Goal: Information Seeking & Learning: Learn about a topic

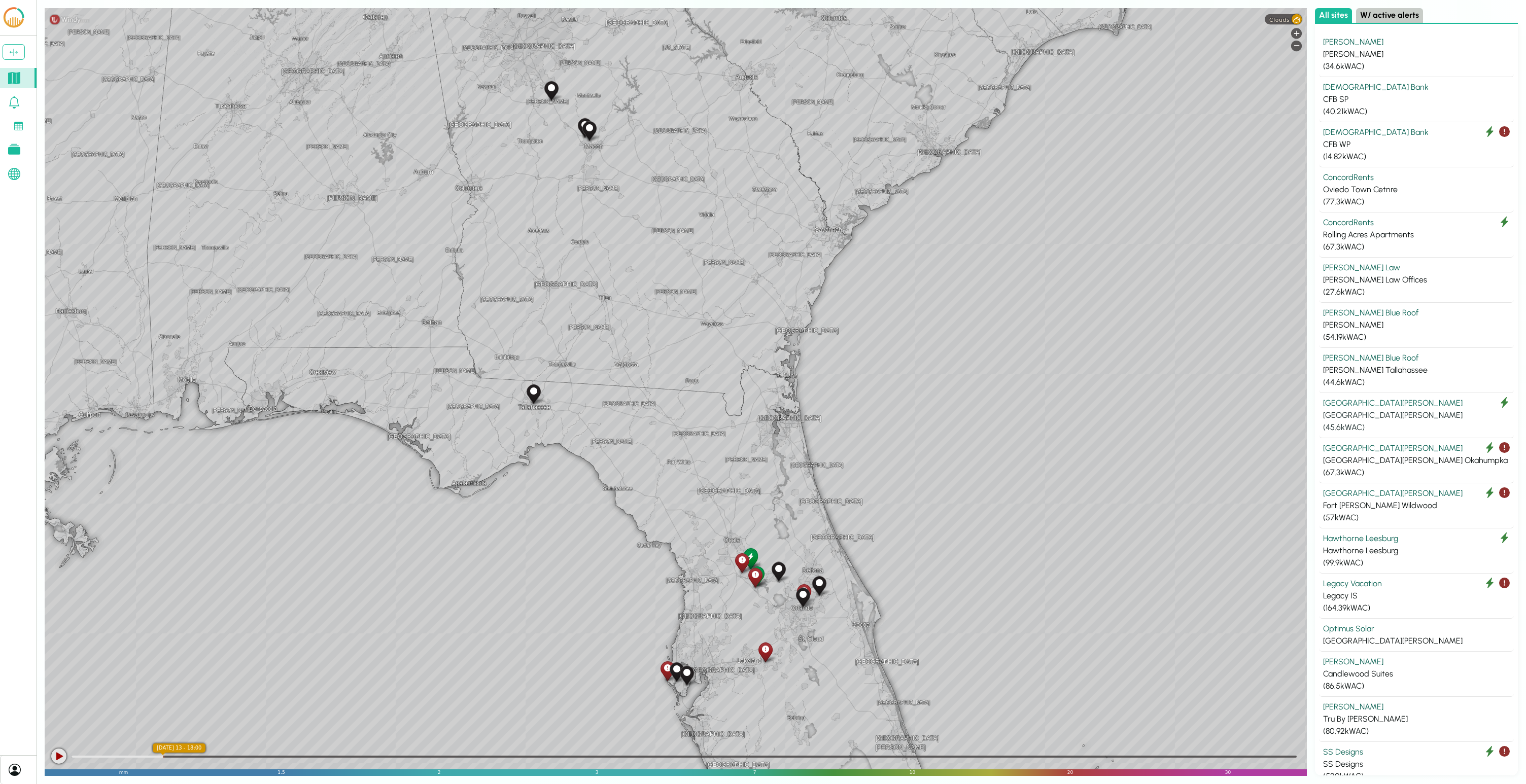
scroll to position [19, 0]
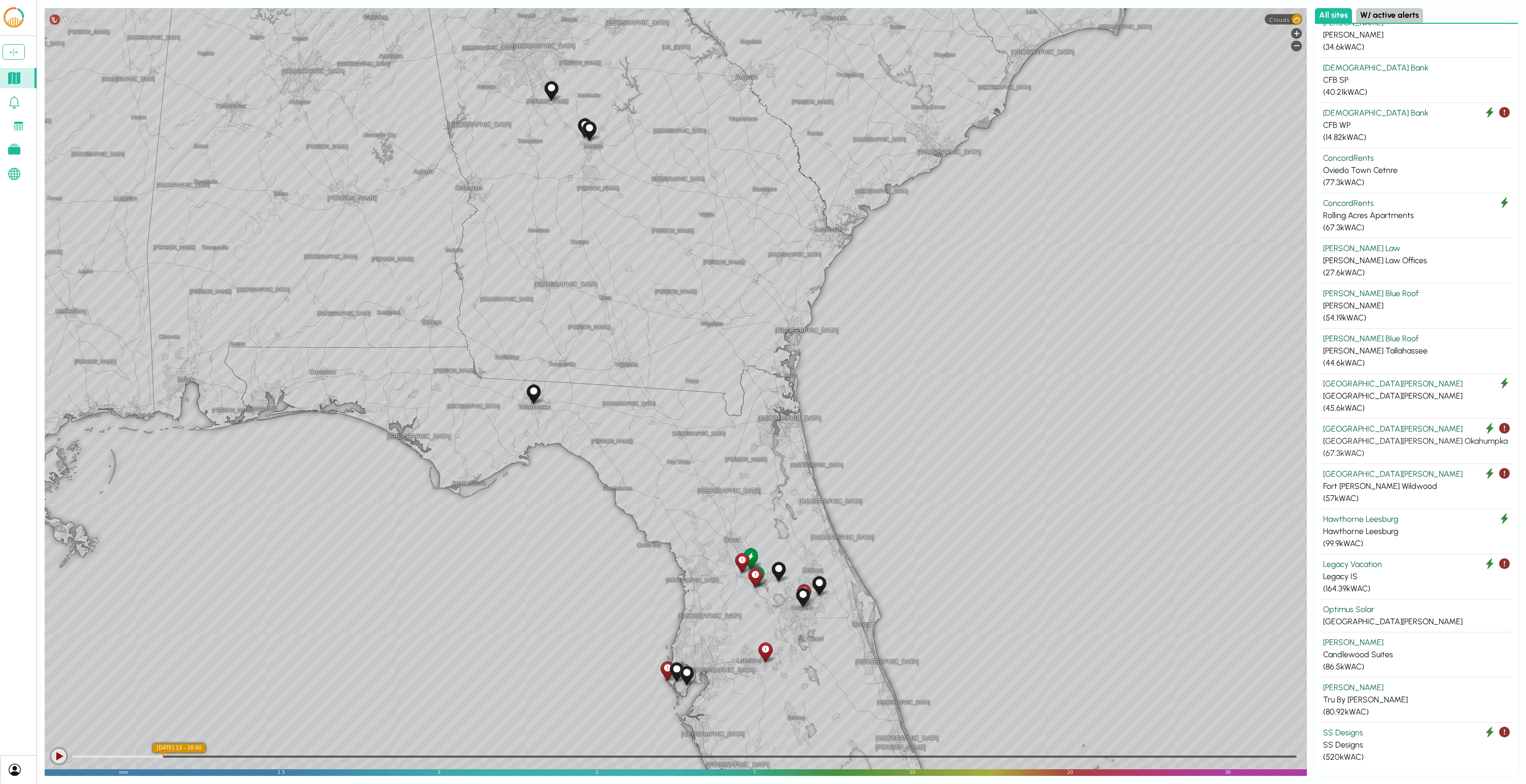
click at [763, 430] on div "[GEOGRAPHIC_DATA][PERSON_NAME]" at bounding box center [1416, 429] width 187 height 12
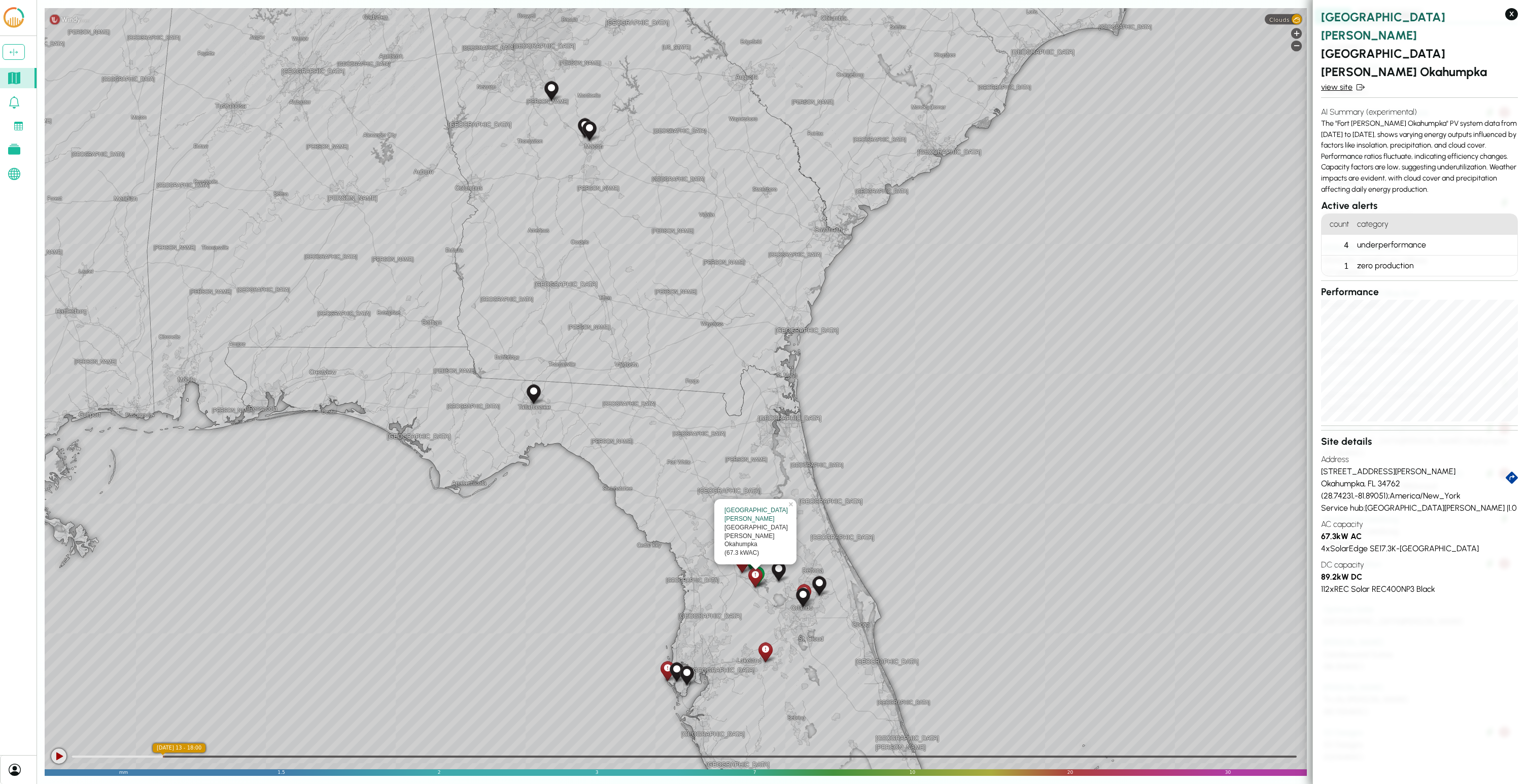
click at [763, 81] on link "view site" at bounding box center [1420, 87] width 197 height 12
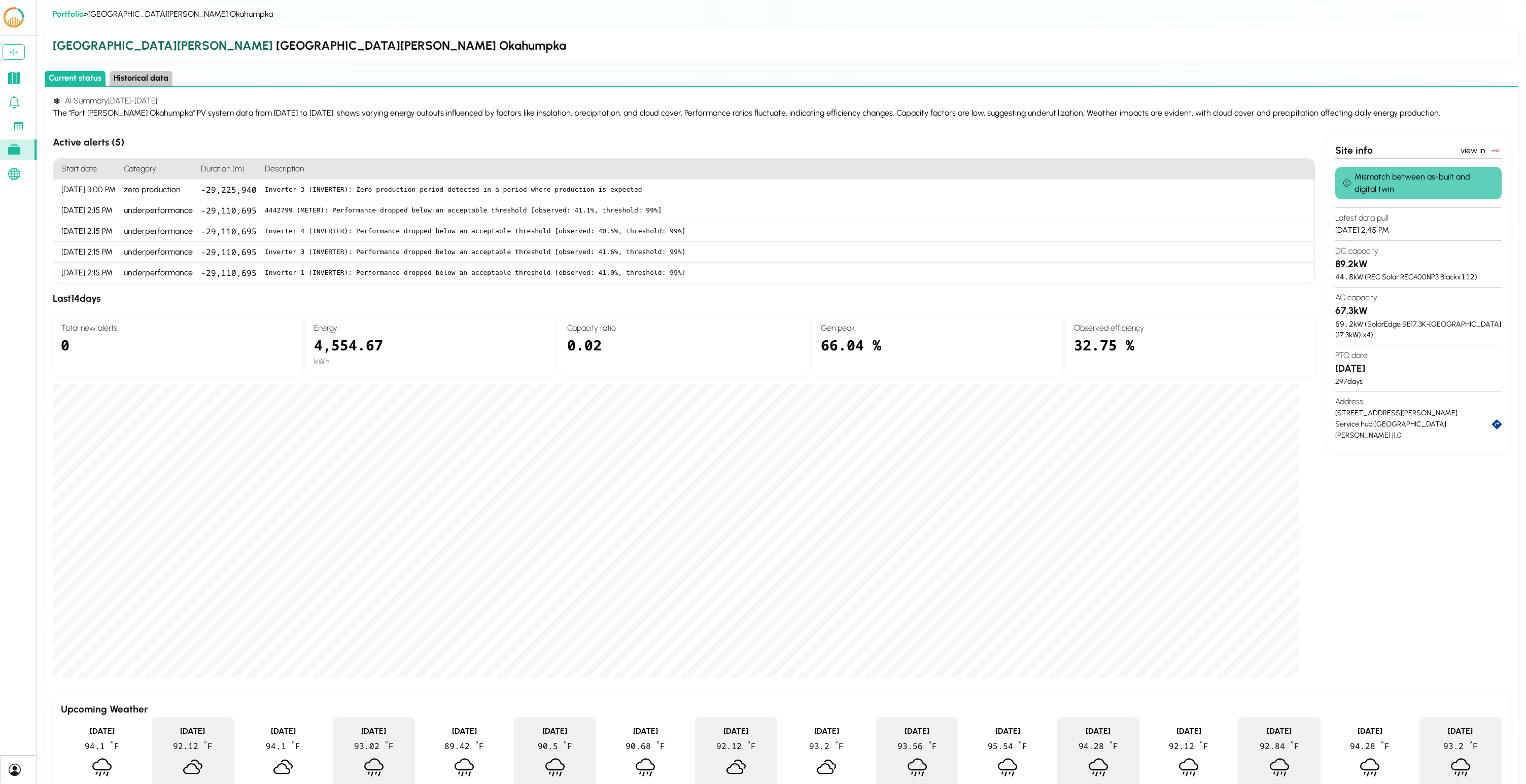
click at [123, 79] on button "Historical data" at bounding box center [141, 78] width 63 height 15
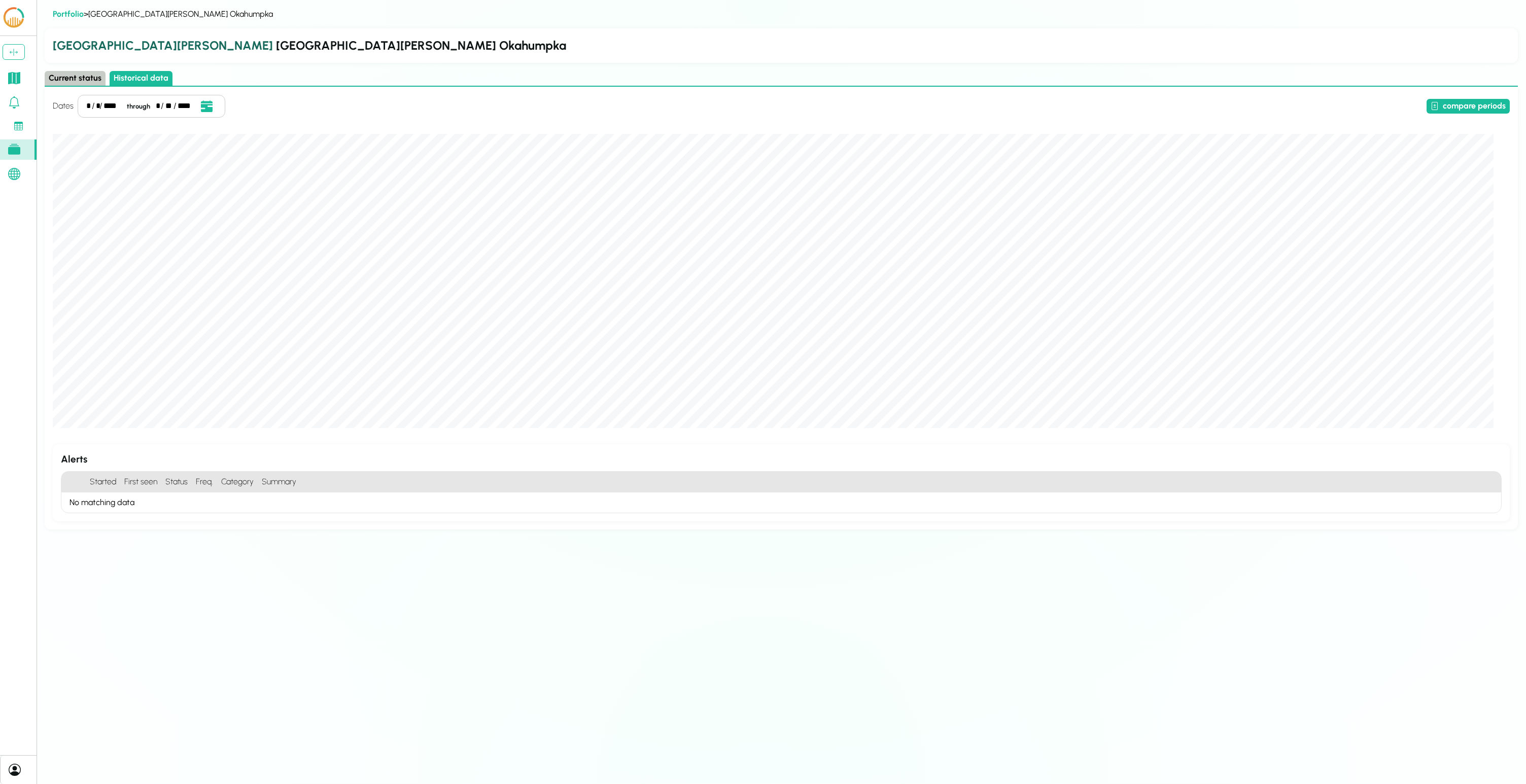
click at [199, 49] on h2 "[GEOGRAPHIC_DATA][PERSON_NAME][PERSON_NAME]" at bounding box center [781, 46] width 1457 height 18
click at [763, 110] on button "compare periods" at bounding box center [1468, 106] width 83 height 15
click at [763, 108] on button "compare periods" at bounding box center [1468, 106] width 83 height 15
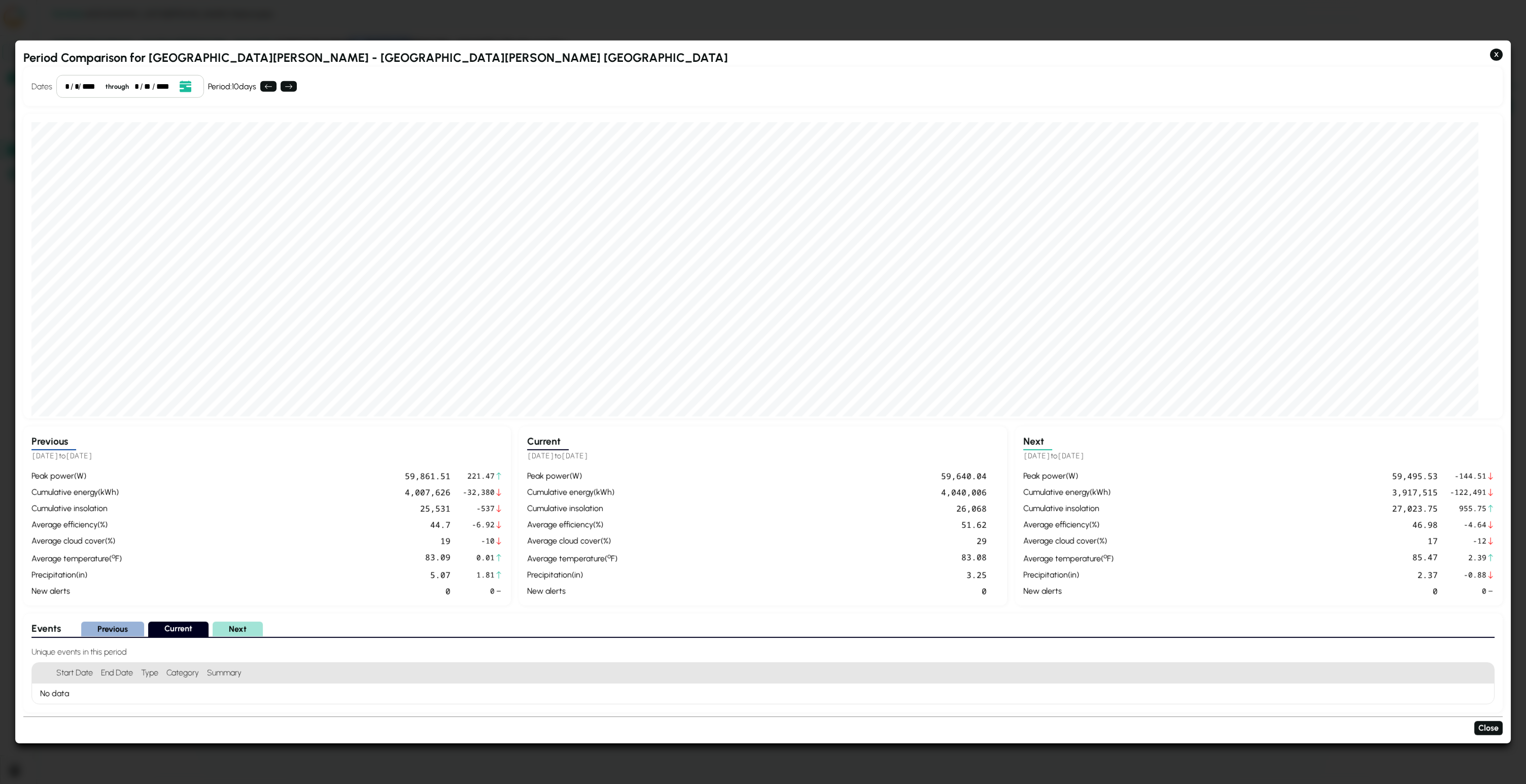
drag, startPoint x: 630, startPoint y: 455, endPoint x: 523, endPoint y: 457, distance: 107.0
click at [763, 457] on div "Current [DATE] to [DATE] peak power ( W ) 59,640.04 cumulative energy ( kWh ) 4…" at bounding box center [1259, 516] width 488 height 179
click at [706, 647] on h4 "Unique events in this period" at bounding box center [763, 652] width 1463 height 12
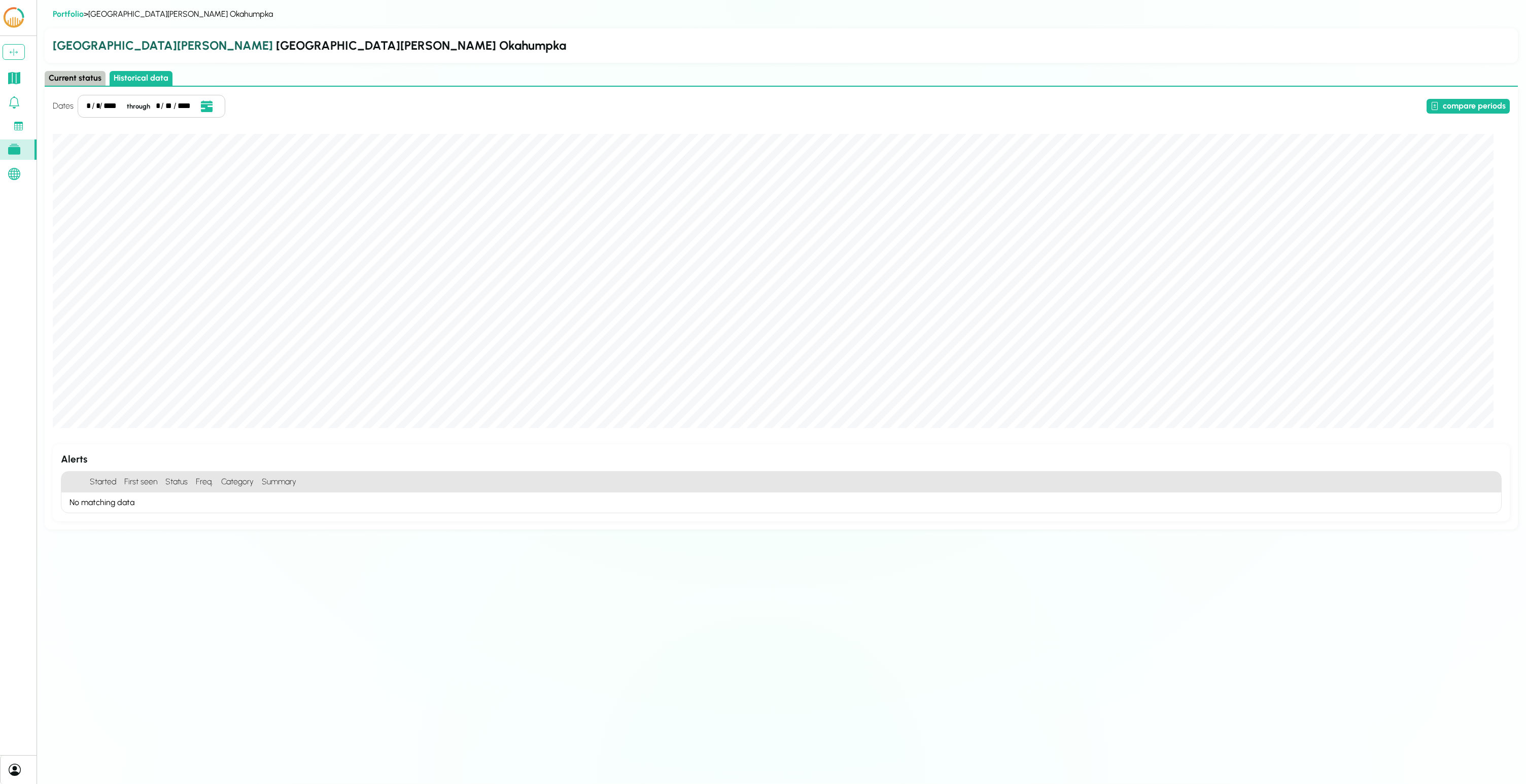
click at [82, 75] on button "Current status" at bounding box center [75, 78] width 61 height 15
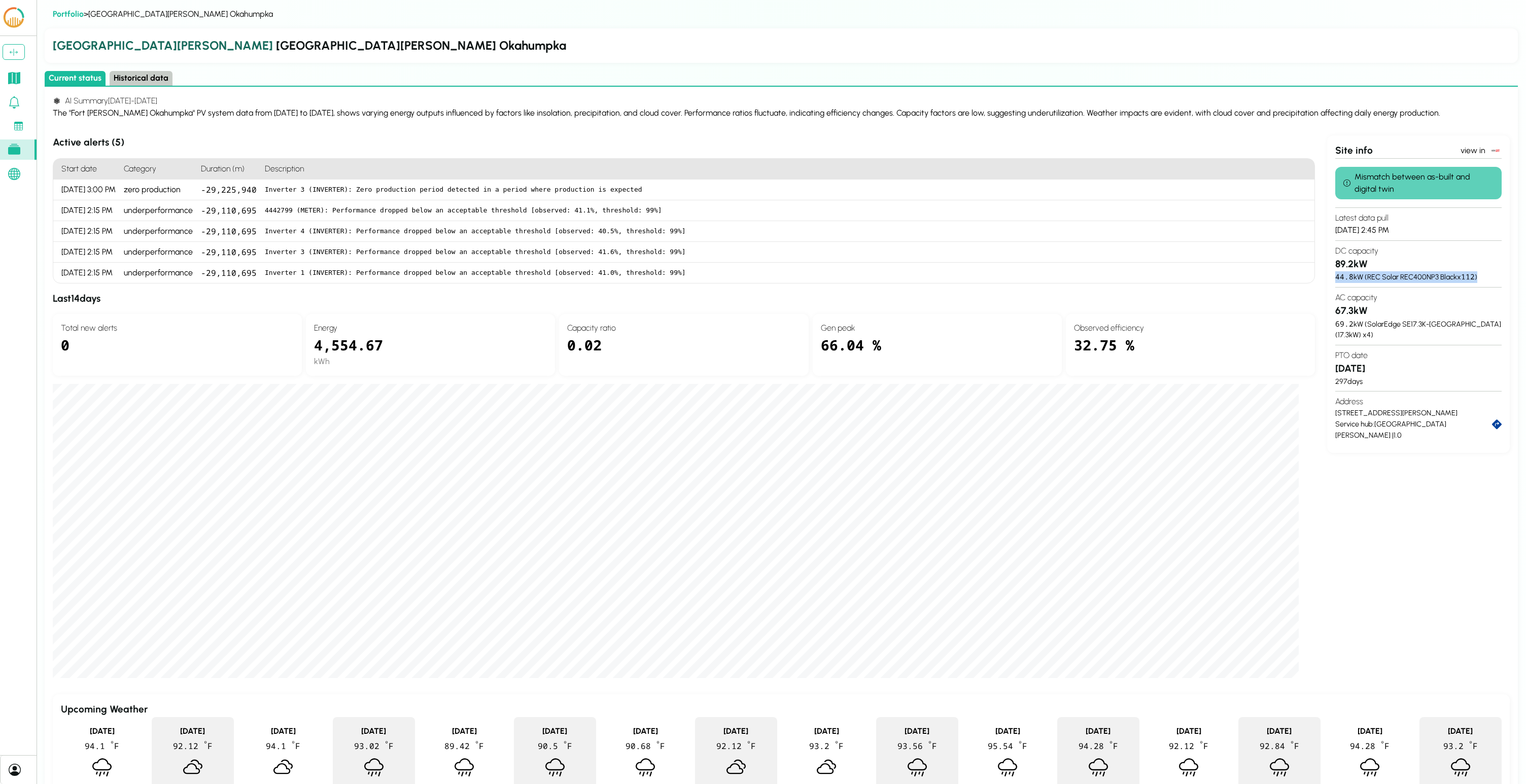
drag, startPoint x: 1484, startPoint y: 279, endPoint x: 1331, endPoint y: 278, distance: 153.0
click at [763, 278] on div "Site info view in Mismatch between as-built and digital twin Latest data pull […" at bounding box center [1418, 294] width 183 height 318
click at [763, 278] on span "112" at bounding box center [1468, 277] width 14 height 10
drag, startPoint x: 1368, startPoint y: 277, endPoint x: 1456, endPoint y: 279, distance: 88.0
click at [763, 279] on div "44.8 kW ( REC Solar REC400NP3 Black x 112 )" at bounding box center [1418, 277] width 166 height 12
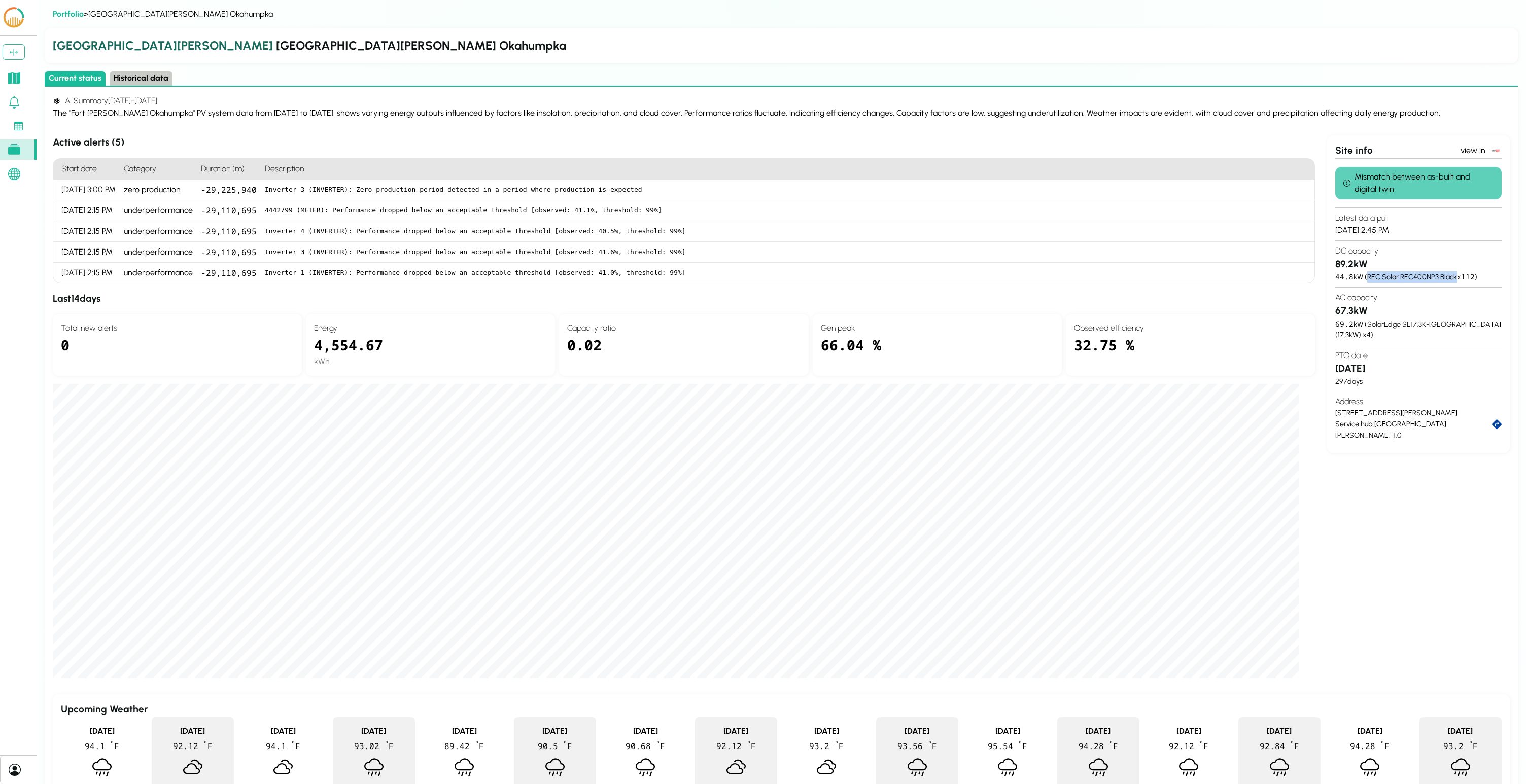
copy div "REC Solar REC400NP3 Black"
click at [763, 278] on span "112" at bounding box center [1468, 277] width 14 height 10
click at [763, 278] on div "44.8 kW ( REC Solar REC400NP3 Black x 112 )" at bounding box center [1418, 277] width 166 height 12
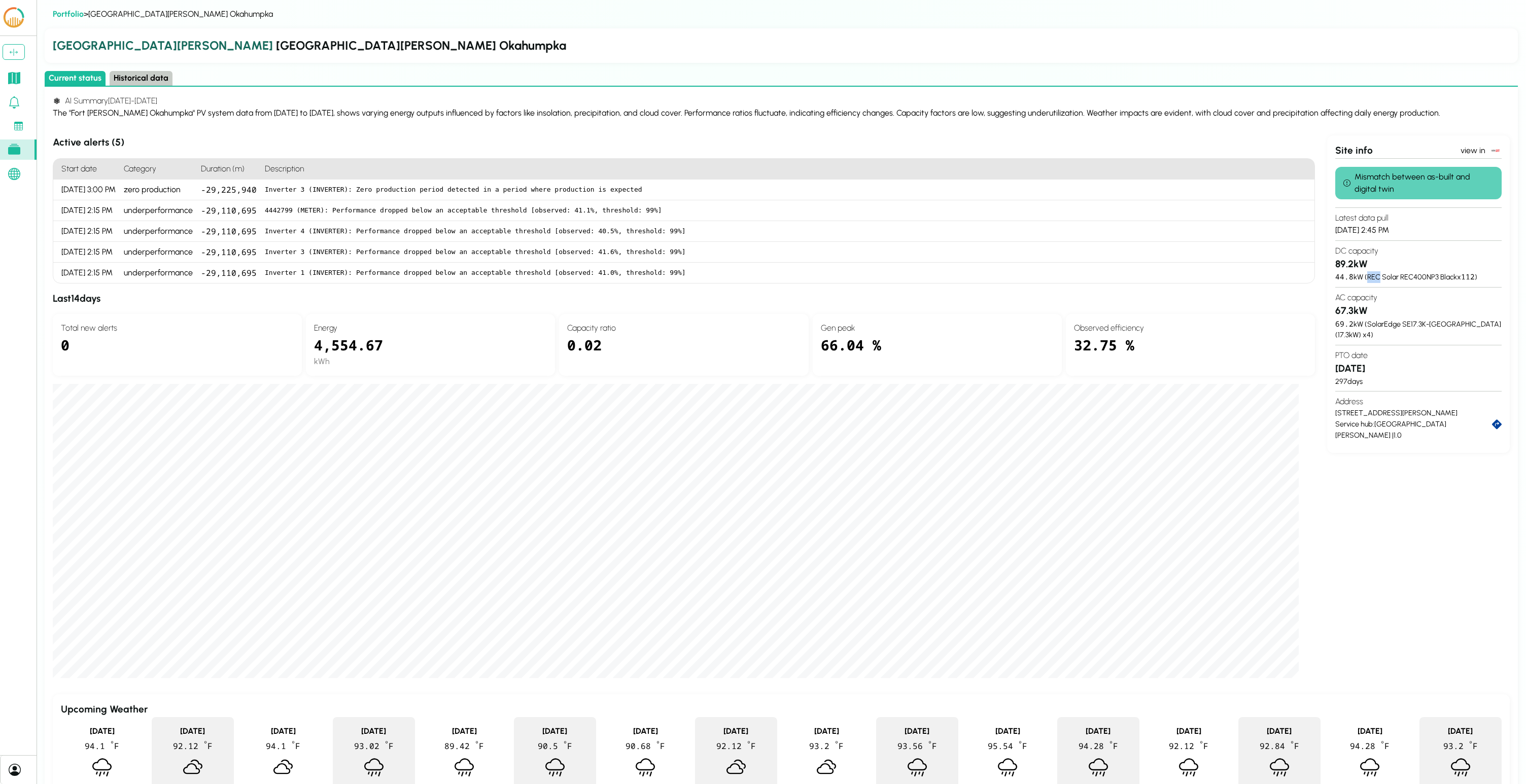
click at [137, 82] on button "Historical data" at bounding box center [141, 78] width 63 height 15
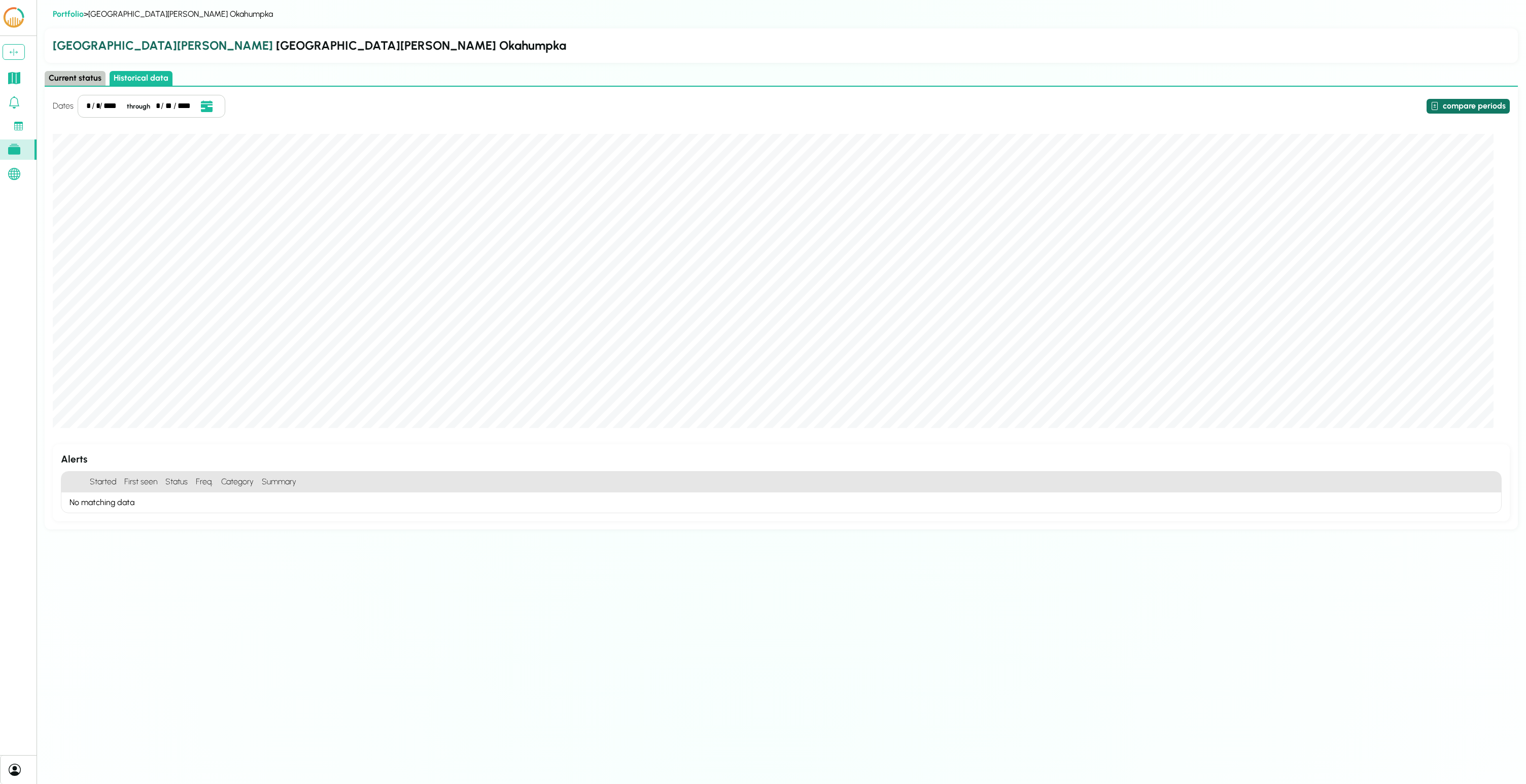
click at [763, 111] on button "compare periods" at bounding box center [1468, 106] width 83 height 15
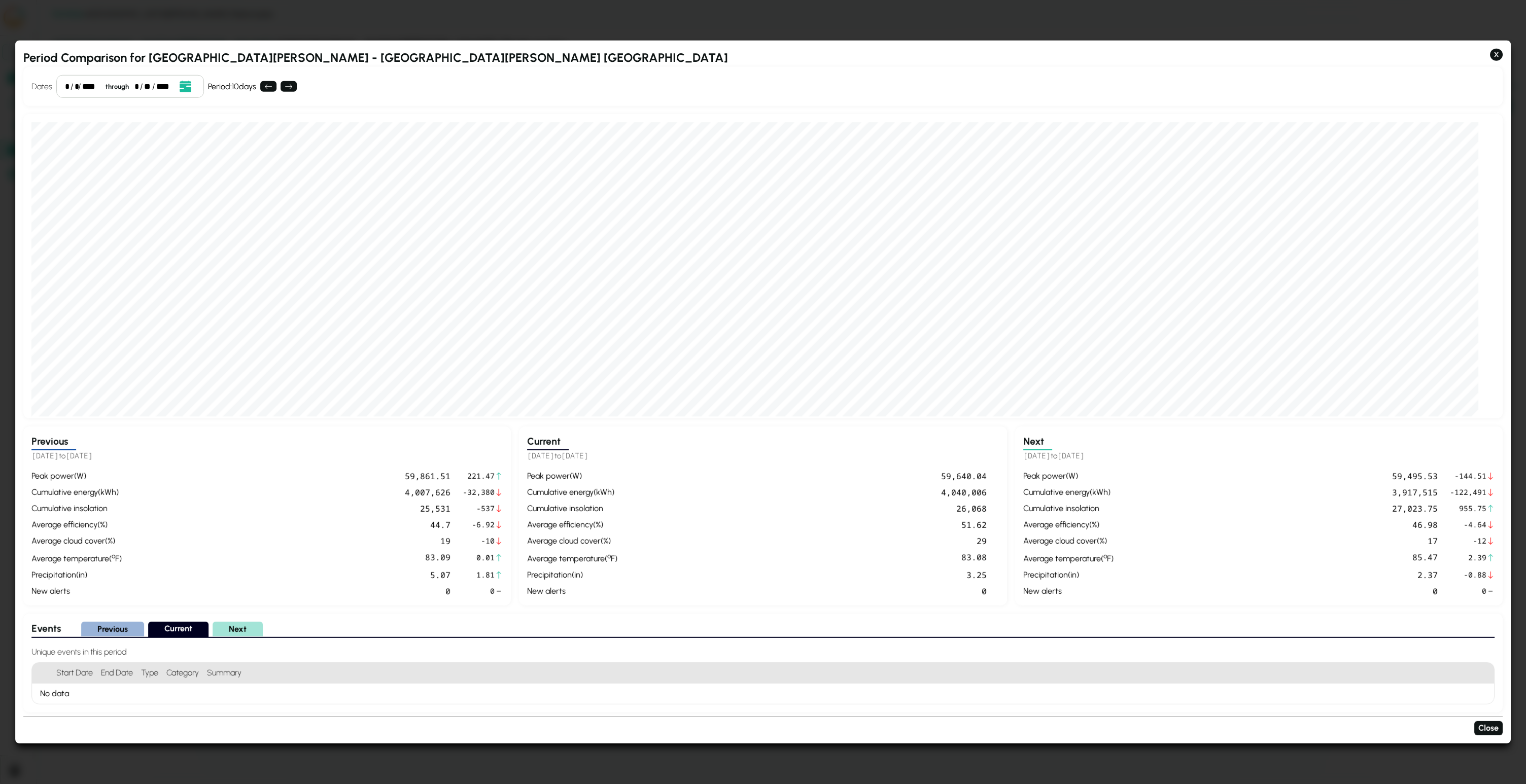
click at [65, 86] on div "*" at bounding box center [67, 86] width 4 height 12
click at [153, 83] on div "/" at bounding box center [153, 86] width 3 height 12
click at [146, 91] on div "**" at bounding box center [148, 86] width 7 height 12
click at [763, 465] on div "Current [DATE] to [DATE] peak power ( W ) 59,640.04 cumulative energy ( kWh ) 4…" at bounding box center [1259, 516] width 488 height 179
drag, startPoint x: 546, startPoint y: 457, endPoint x: 559, endPoint y: 457, distance: 13.0
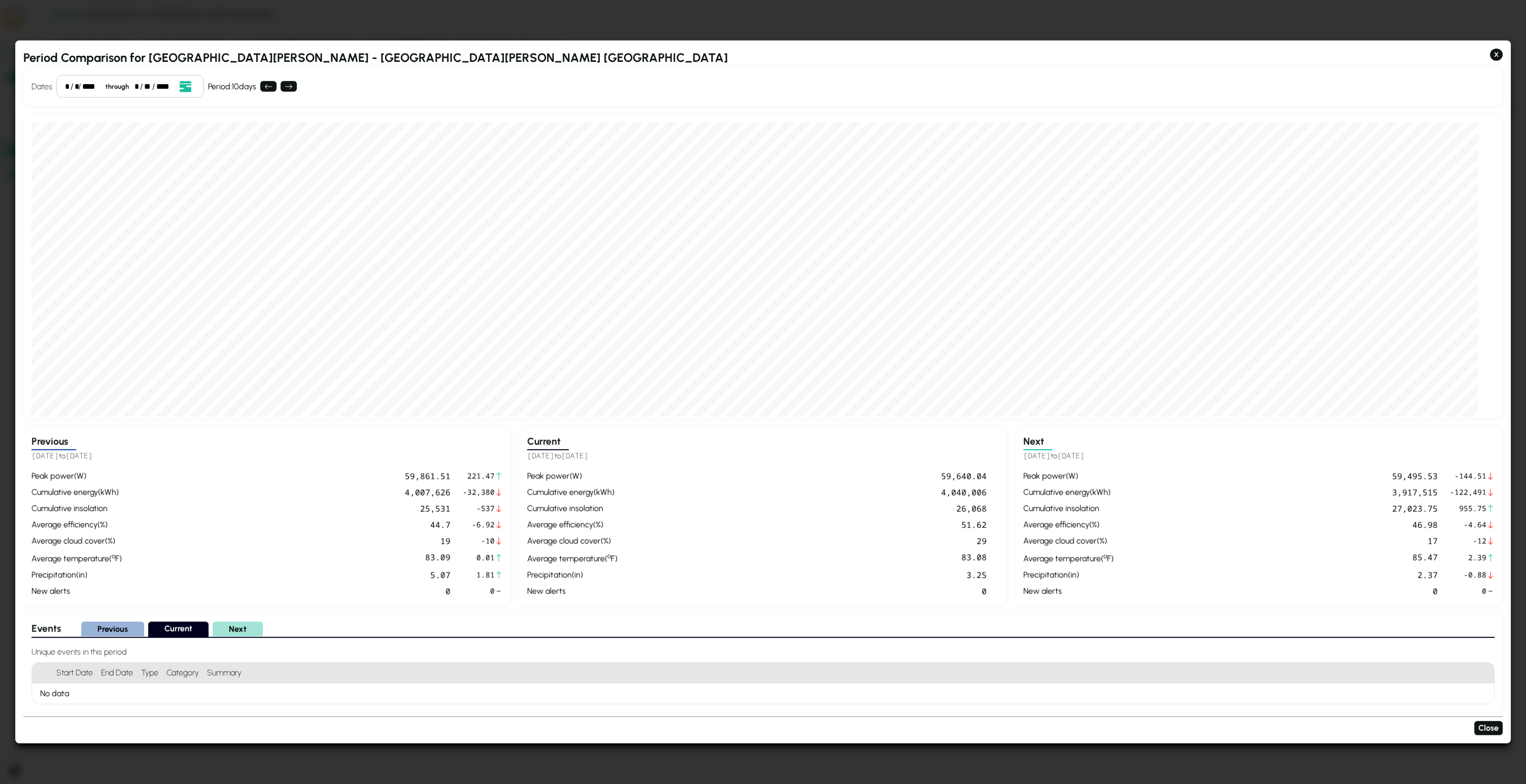
click at [547, 457] on span "[DATE]" at bounding box center [540, 456] width 28 height 10
click at [586, 454] on span "[DATE]" at bounding box center [575, 456] width 28 height 10
drag, startPoint x: 990, startPoint y: 494, endPoint x: 926, endPoint y: 494, distance: 64.0
click at [763, 494] on div "peak power ( W ) 59,640.04 cumulative energy ( kWh ) 4,040,006 cumulative insol…" at bounding box center [763, 533] width 472 height 127
drag, startPoint x: 1024, startPoint y: 457, endPoint x: 1136, endPoint y: 457, distance: 112.0
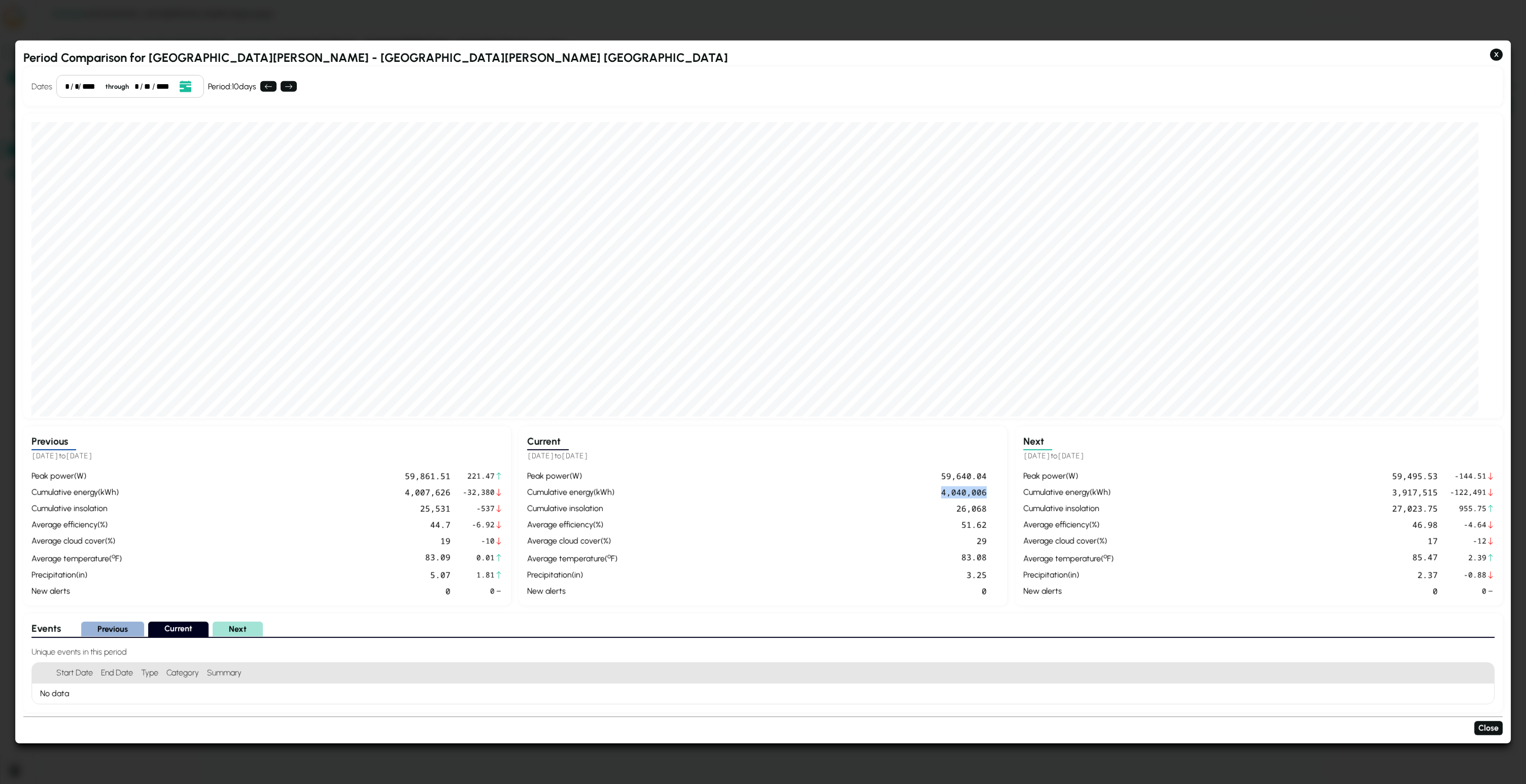
click at [763, 457] on h5 "[DATE] to [DATE]" at bounding box center [1259, 456] width 472 height 12
drag, startPoint x: 133, startPoint y: 452, endPoint x: 28, endPoint y: 455, distance: 105.0
click at [28, 455] on div "Previous [DATE] to [DATE] peak power ( W ) 59,861.51 221.47 cumulative energy (…" at bounding box center [267, 516] width 488 height 179
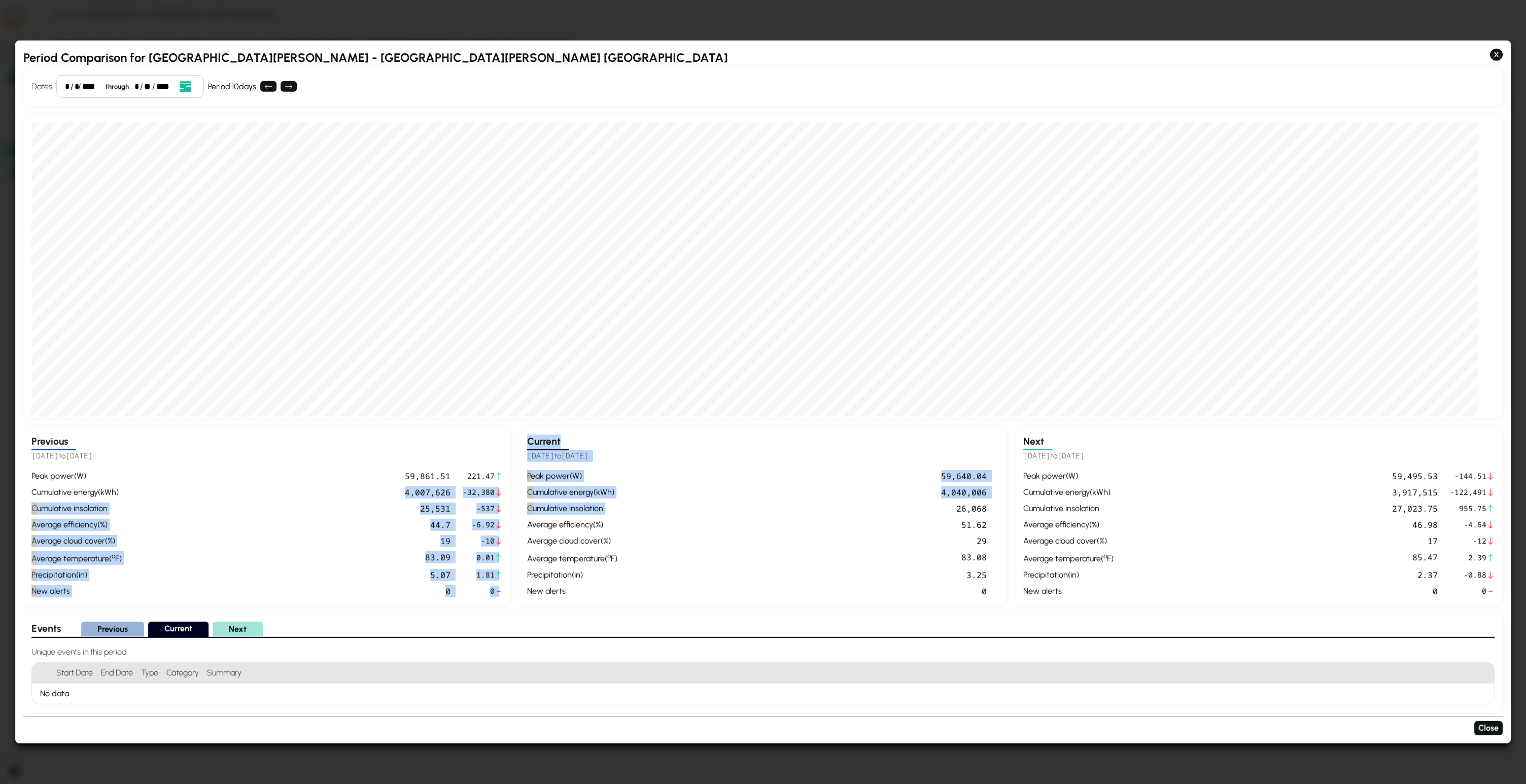
drag, startPoint x: 396, startPoint y: 492, endPoint x: 766, endPoint y: 501, distance: 370.1
click at [763, 501] on div "Previous [DATE] to [DATE] peak power ( W ) 59,861.51 221.47 cumulative energy (…" at bounding box center [763, 516] width 1479 height 179
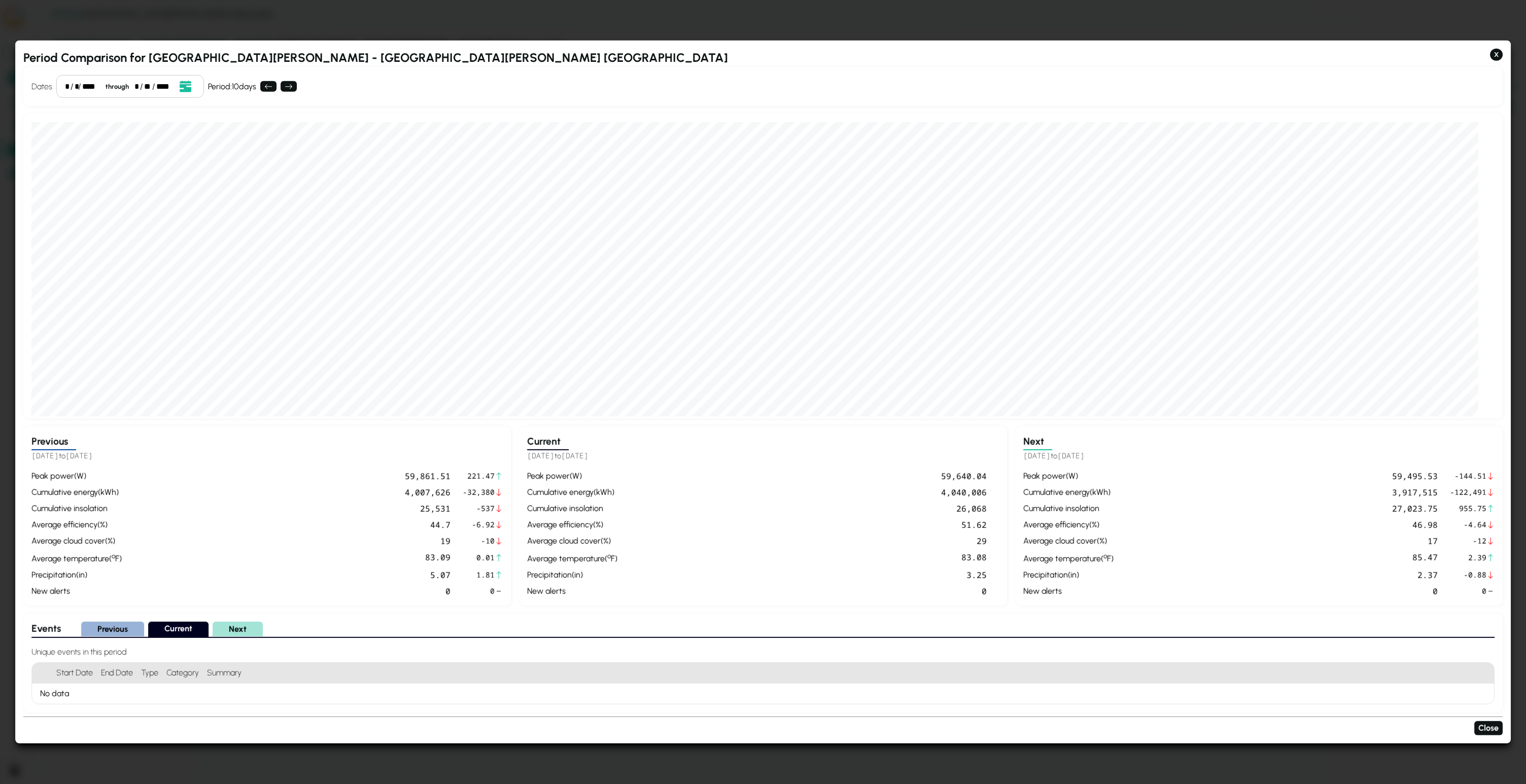
click at [763, 519] on div "46.98" at bounding box center [1278, 524] width 320 height 12
click at [763, 494] on div "cumulative energy ( kWh )" at bounding box center [1068, 492] width 90 height 12
click at [763, 506] on div "26,068" at bounding box center [804, 508] width 365 height 12
click at [419, 490] on div "4,007,626" at bounding box center [288, 492] width 325 height 12
click at [302, 54] on h2 "Period Comparison for [GEOGRAPHIC_DATA][PERSON_NAME] - [GEOGRAPHIC_DATA][PERSON…" at bounding box center [763, 58] width 1479 height 18
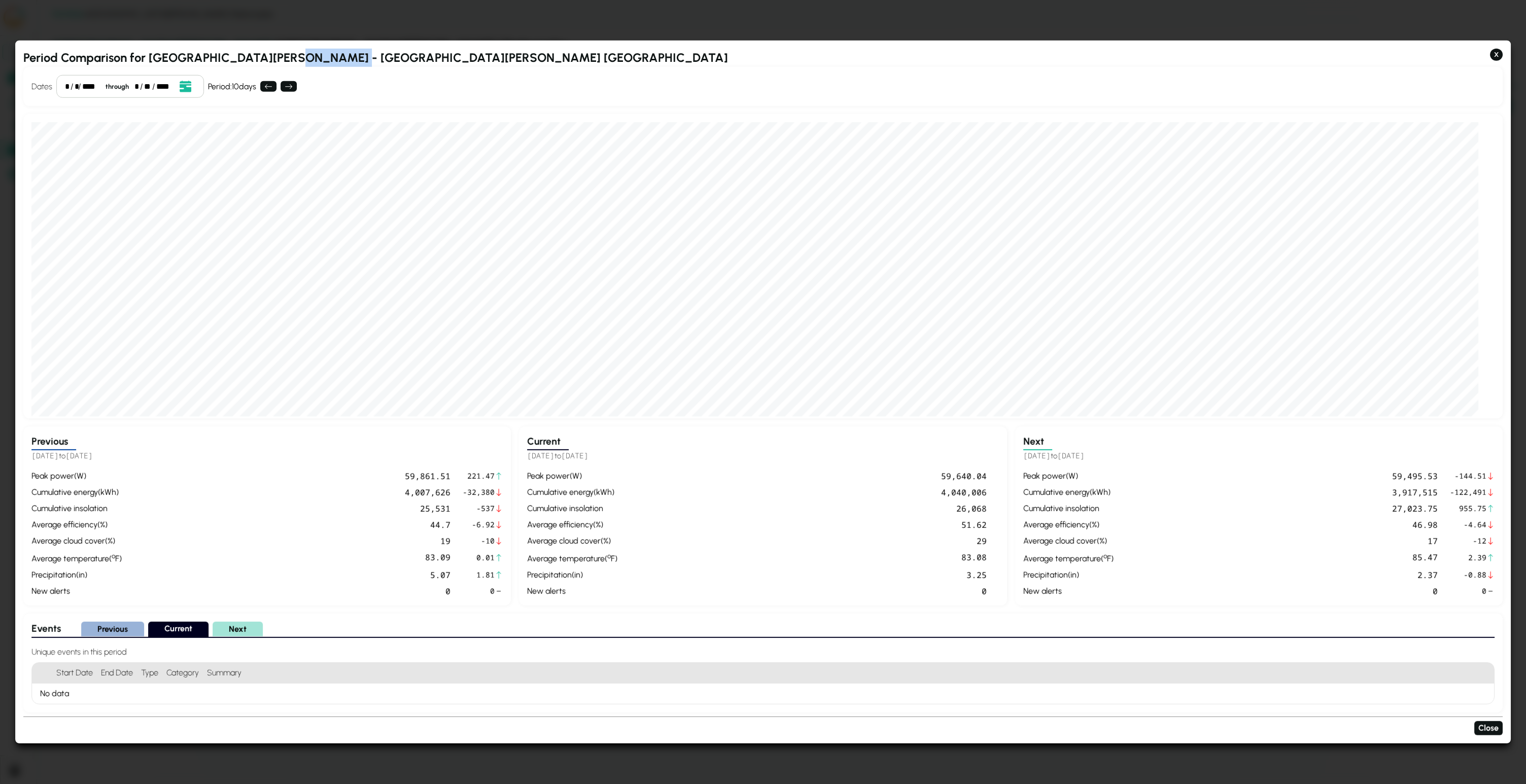
click at [302, 54] on h2 "Period Comparison for [GEOGRAPHIC_DATA][PERSON_NAME] - [GEOGRAPHIC_DATA][PERSON…" at bounding box center [763, 58] width 1479 height 18
click at [763, 56] on button "X" at bounding box center [1496, 55] width 13 height 12
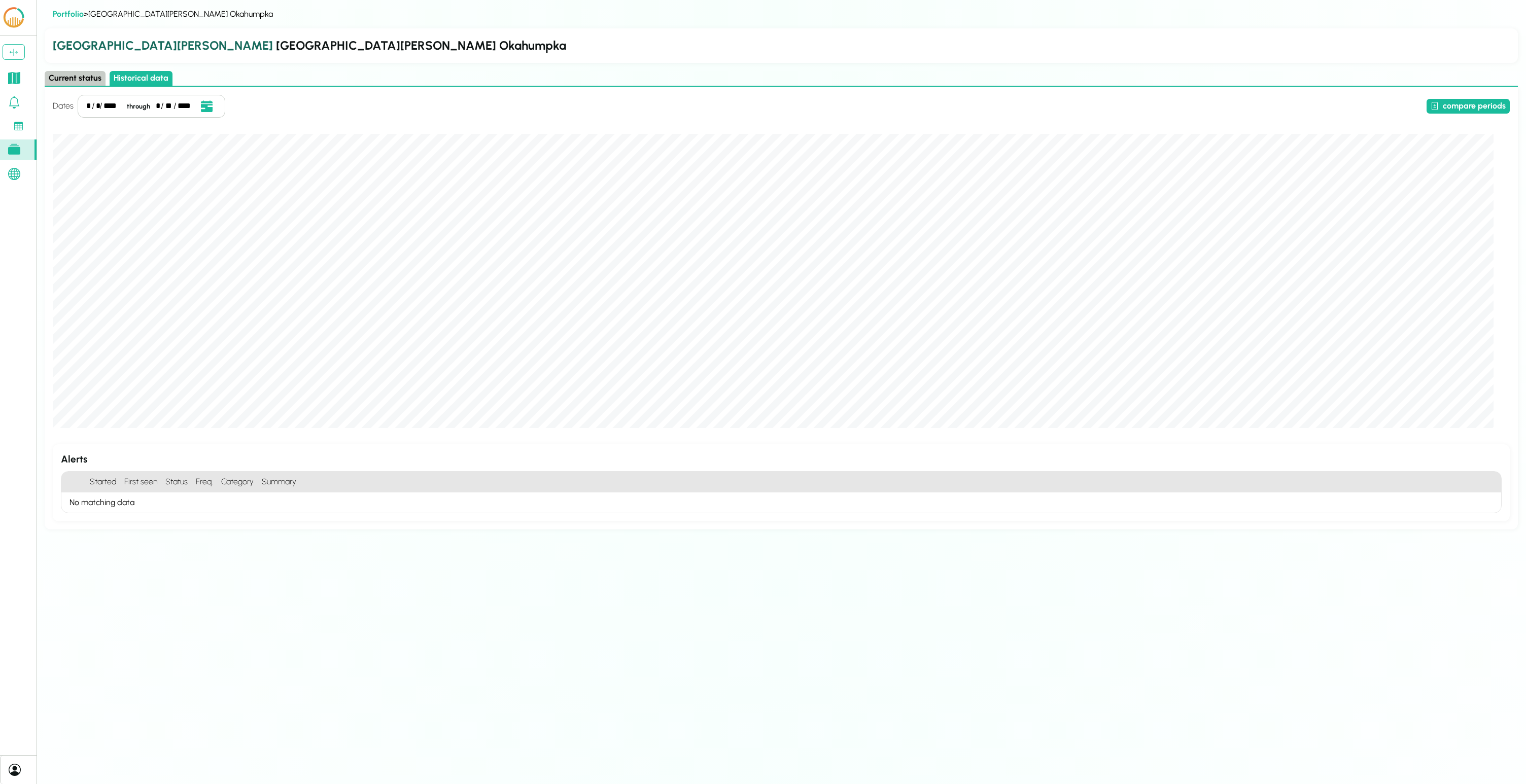
click at [13, 148] on icon at bounding box center [14, 149] width 12 height 10
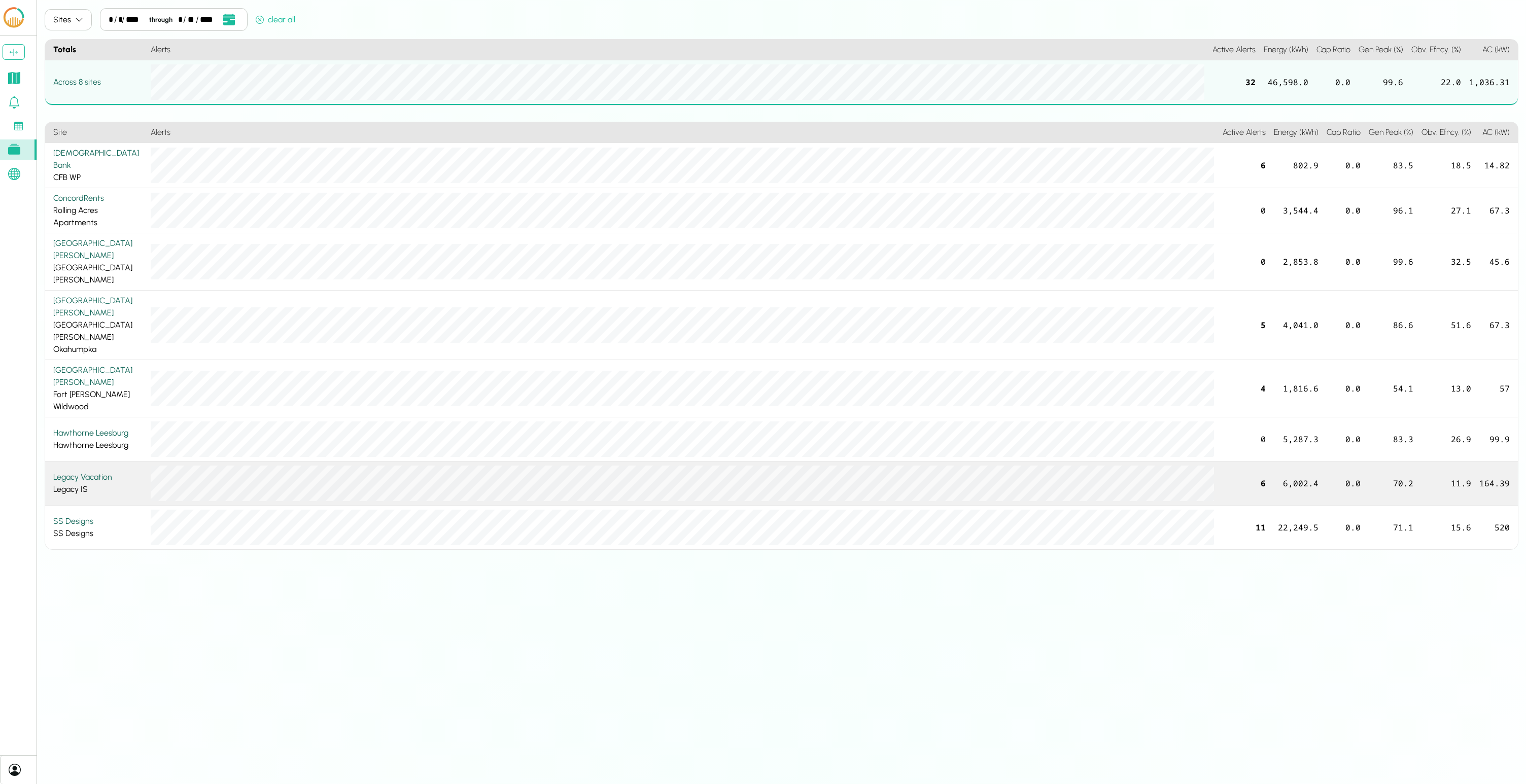
click at [92, 471] on div "Legacy Vacation" at bounding box center [98, 478] width 89 height 12
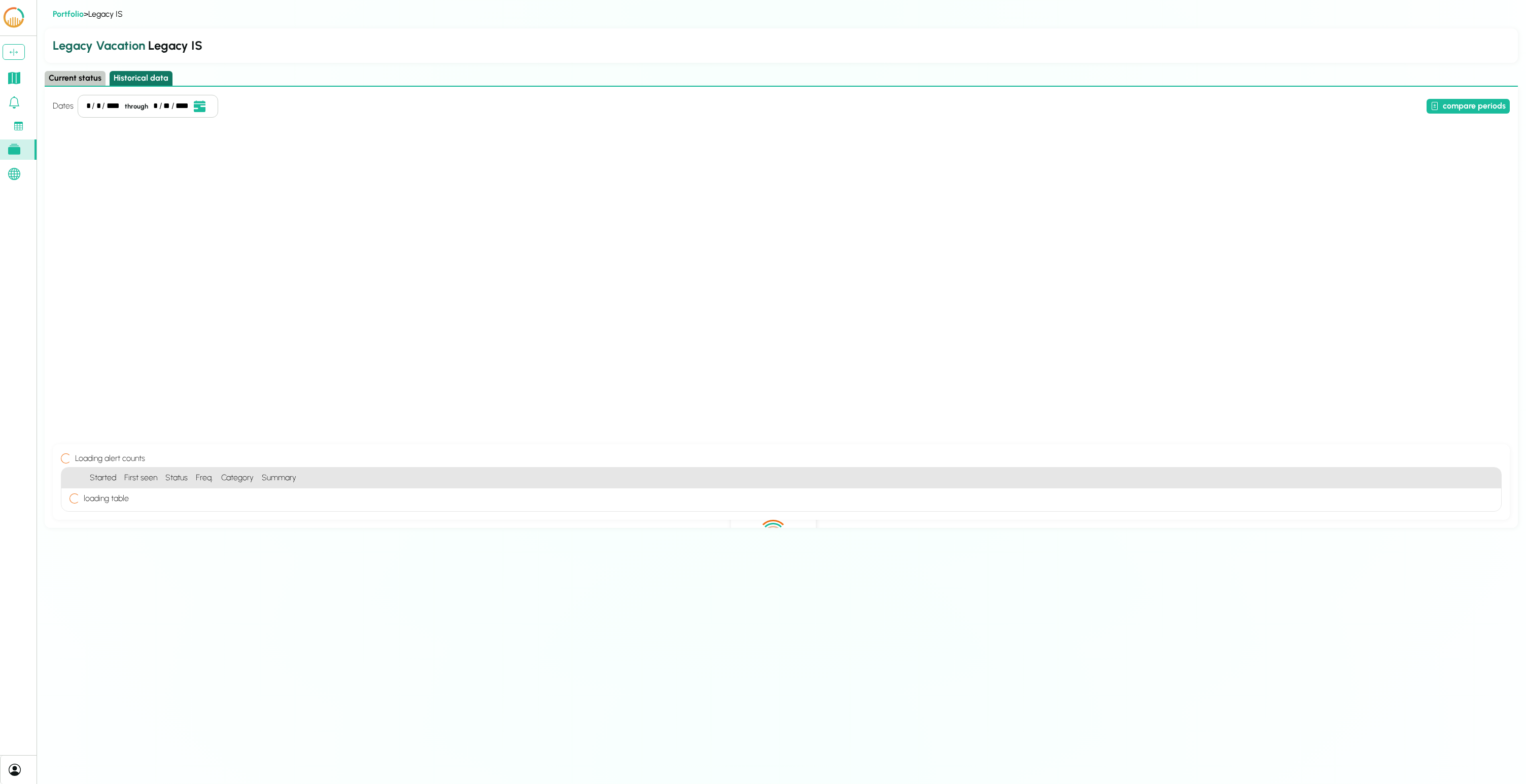
click at [132, 82] on button "Historical data" at bounding box center [141, 78] width 63 height 15
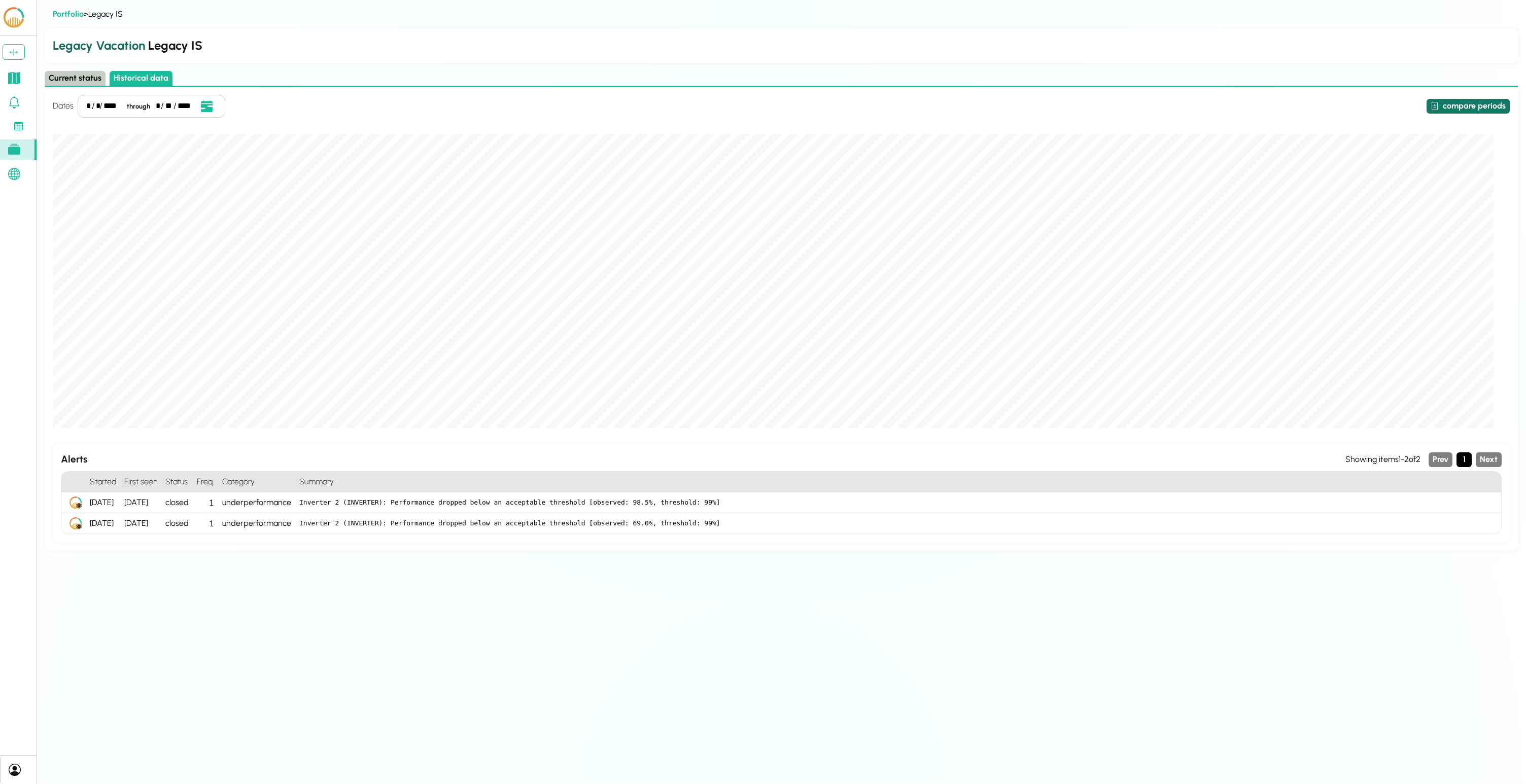
click at [763, 108] on button "compare periods" at bounding box center [1468, 106] width 83 height 15
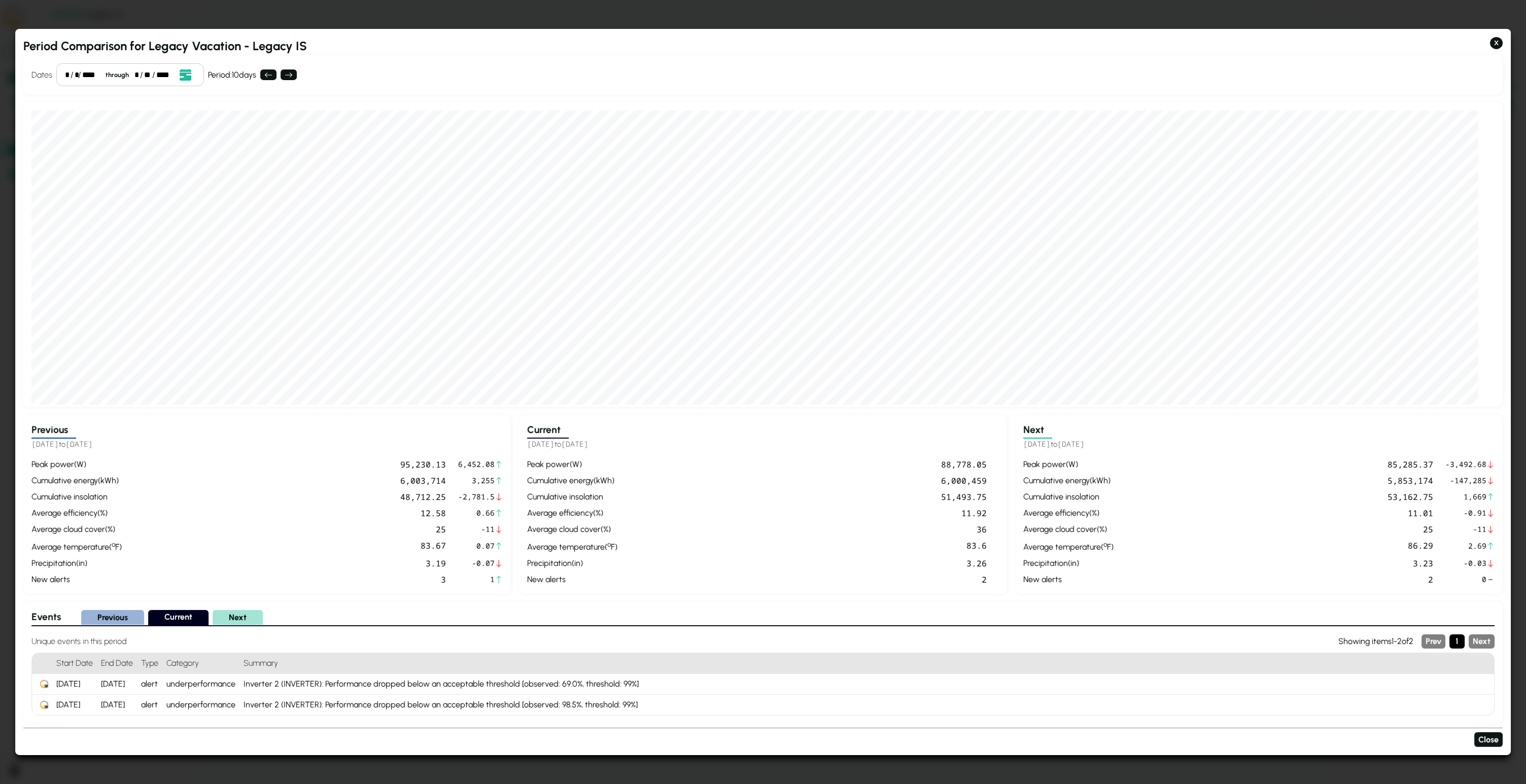
click at [146, 77] on div "**" at bounding box center [148, 74] width 7 height 12
click at [672, 53] on h2 "Period Comparison for Legacy Vacation - Legacy IS" at bounding box center [763, 46] width 1479 height 18
click at [763, 46] on button "X" at bounding box center [1496, 43] width 13 height 12
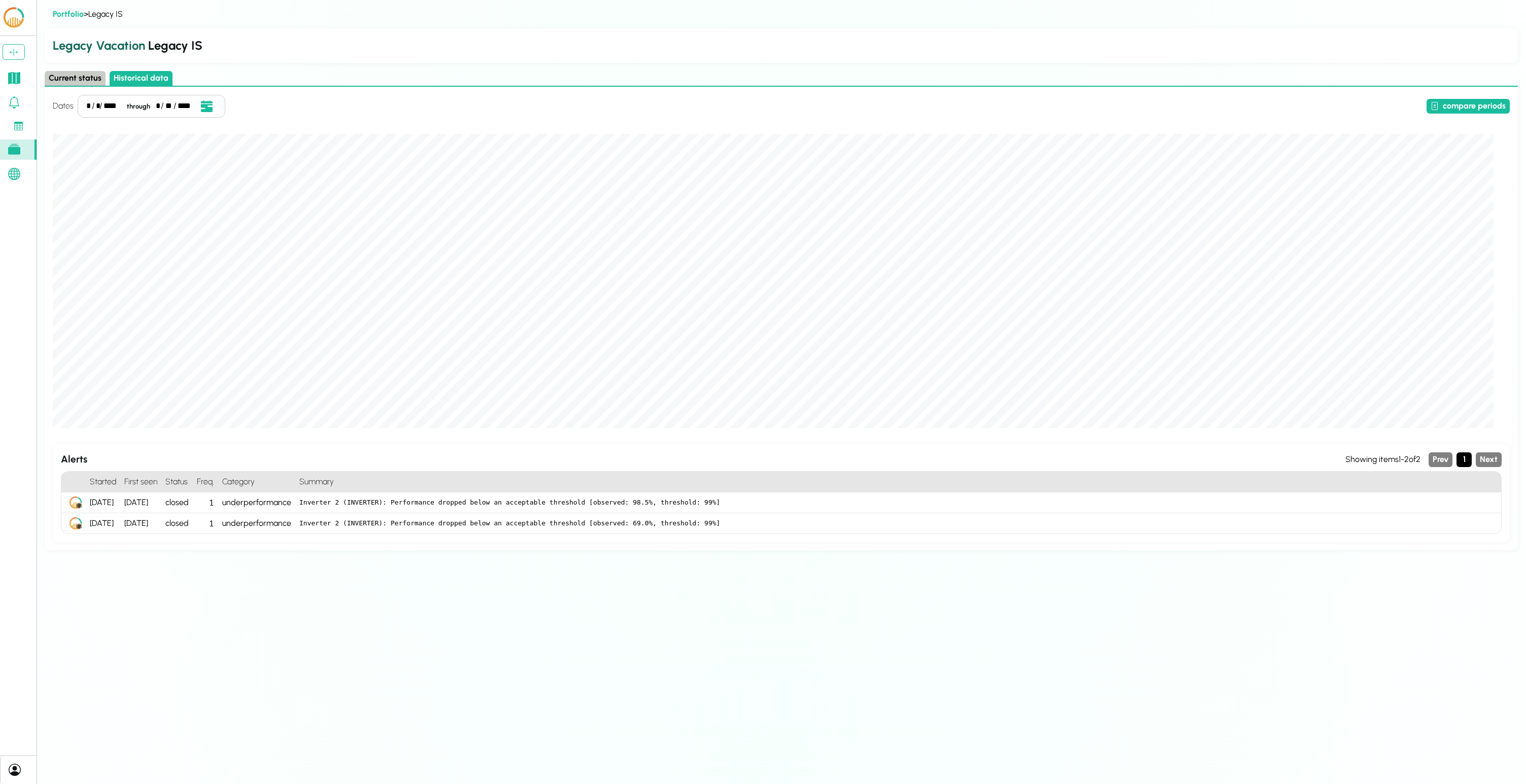
click at [763, 42] on h2 "Legacy Vacation Legacy IS" at bounding box center [781, 46] width 1457 height 18
